Goal: Find specific page/section: Find specific page/section

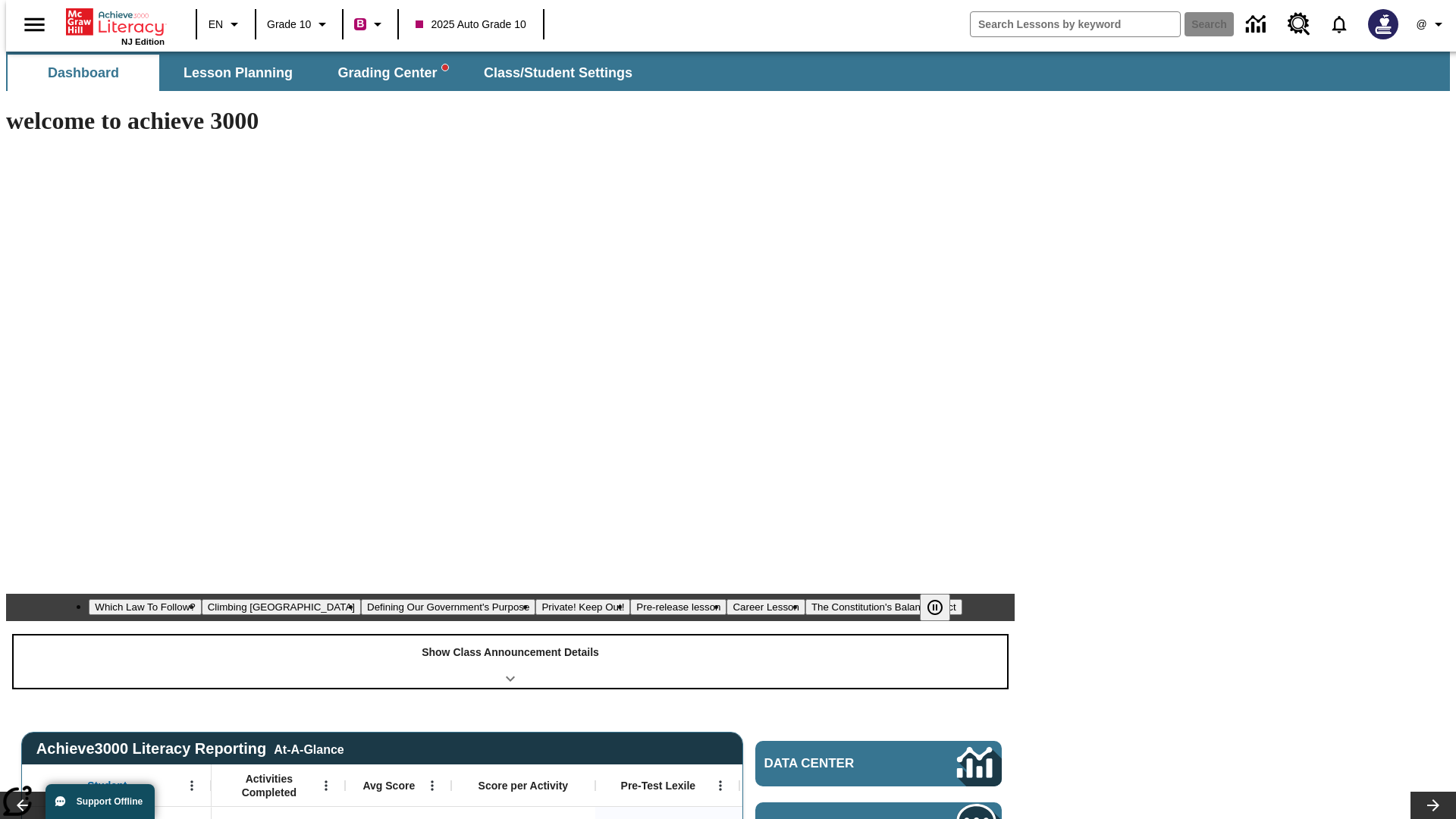
click at [511, 636] on div "Show Class Announcement Details" at bounding box center [511, 662] width 994 height 52
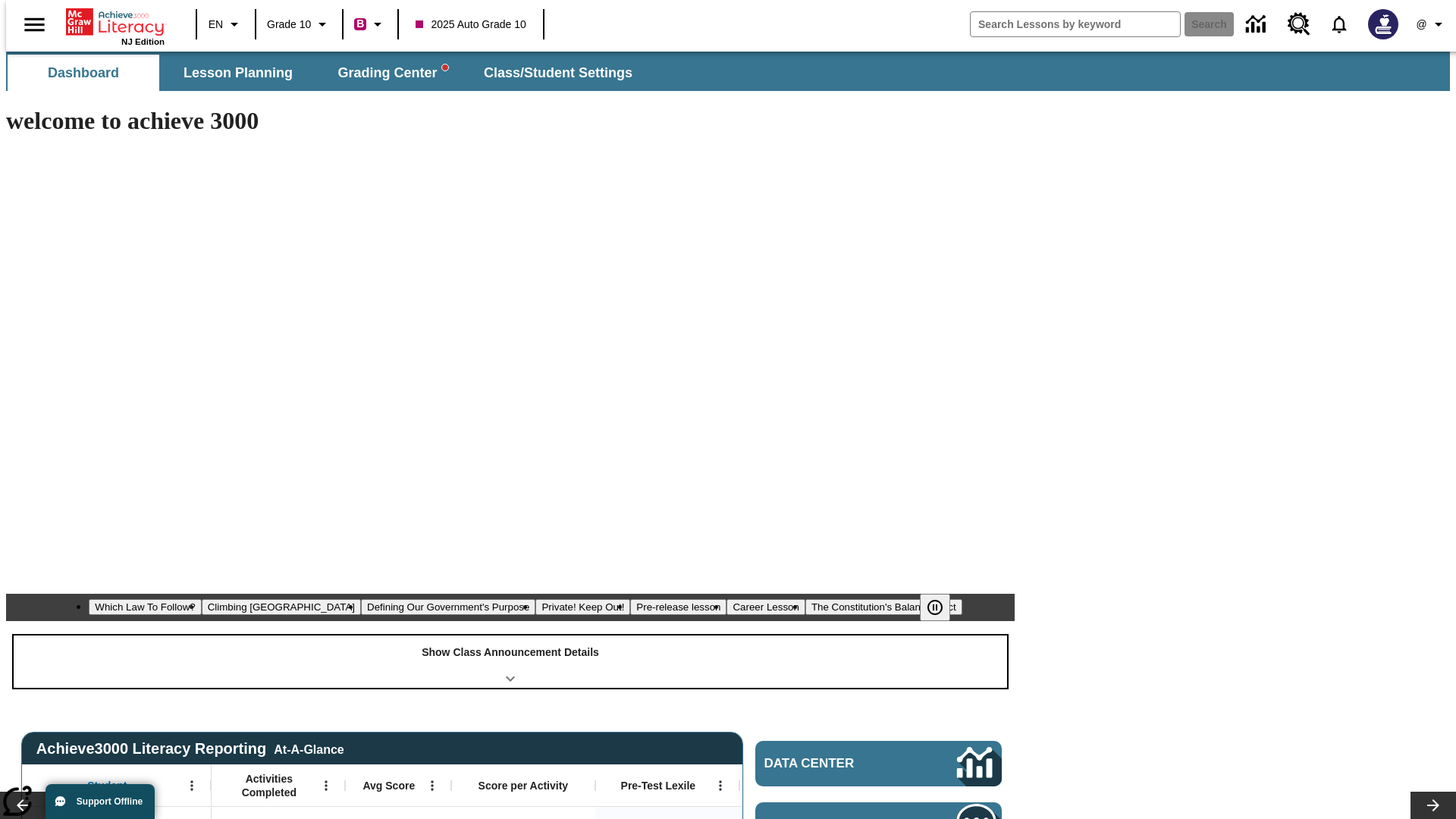
click at [511, 636] on div "Show Class Announcement Details" at bounding box center [511, 662] width 994 height 52
